Goal: Transaction & Acquisition: Purchase product/service

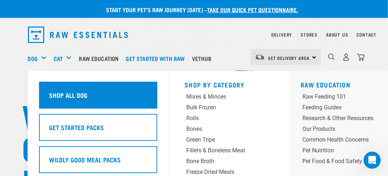
click at [62, 95] on h5 "Shop All Dog" at bounding box center [68, 94] width 38 height 9
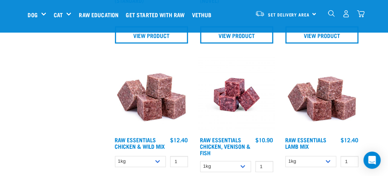
scroll to position [502, 0]
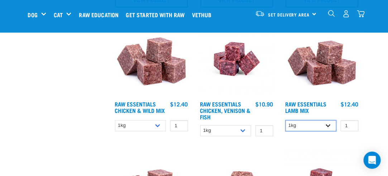
click at [329, 125] on select "1kg 3kg Bulk (10kg)" at bounding box center [311, 125] width 51 height 11
click at [286, 120] on select "1kg 3kg Bulk (10kg)" at bounding box center [311, 125] width 51 height 11
click at [330, 121] on select "1kg 3kg Bulk (10kg)" at bounding box center [311, 125] width 51 height 11
select select "341961"
click at [286, 120] on select "1kg 3kg Bulk (10kg)" at bounding box center [311, 125] width 51 height 11
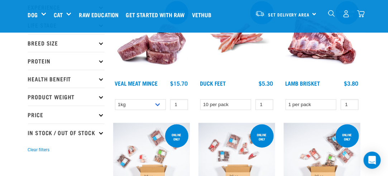
scroll to position [72, 0]
